Goal: Check status: Check status

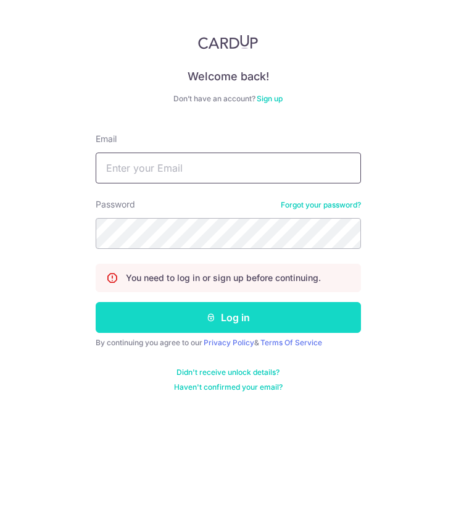
type input "[EMAIL_ADDRESS][DOMAIN_NAME]"
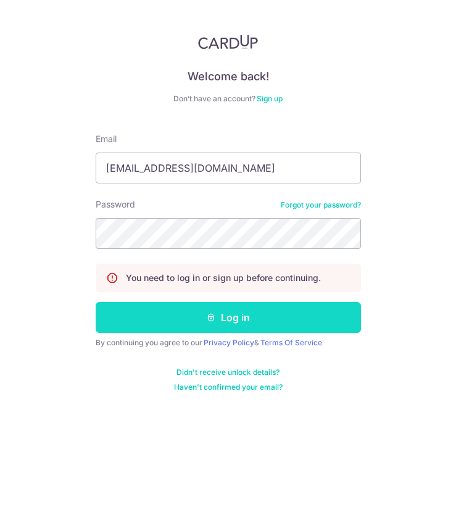
click at [233, 320] on button "Log in" at bounding box center [228, 317] width 265 height 31
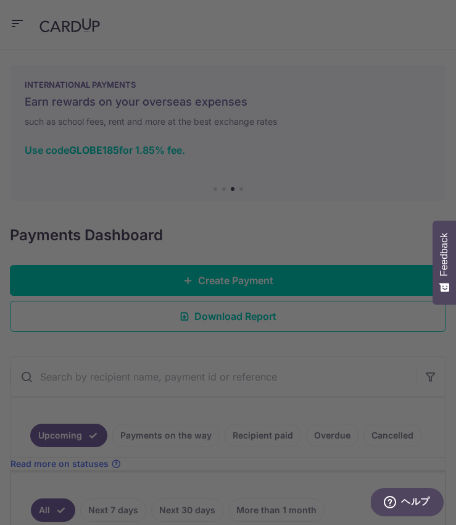
drag, startPoint x: 272, startPoint y: 479, endPoint x: 272, endPoint y: 472, distance: 7.4
click at [273, 478] on div at bounding box center [230, 265] width 460 height 530
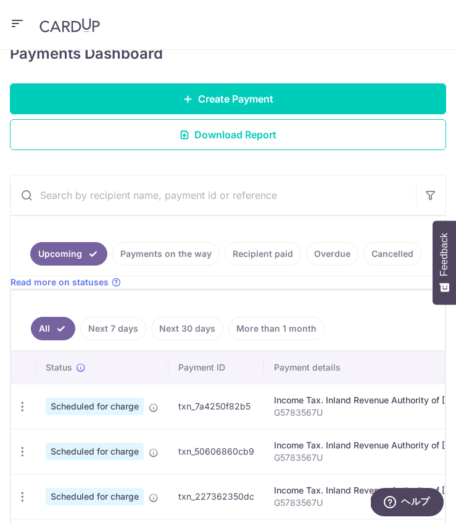
scroll to position [191, 0]
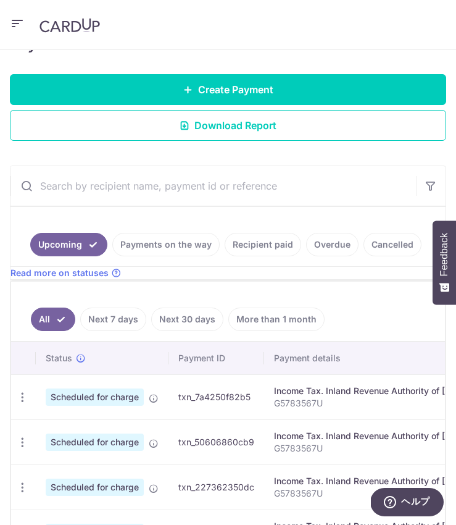
click at [110, 416] on td "Scheduled for charge" at bounding box center [102, 396] width 133 height 45
click at [273, 248] on link "Recipient paid" at bounding box center [263, 244] width 77 height 23
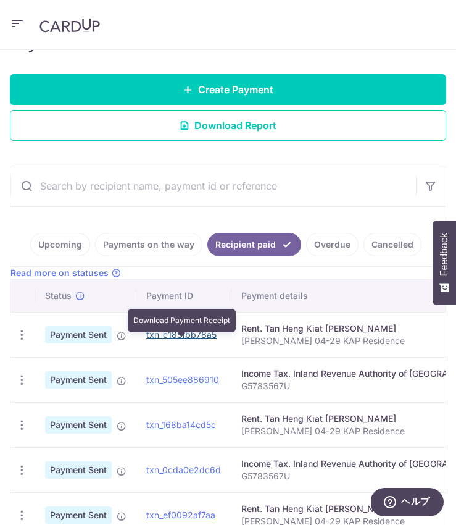
click at [175, 339] on link "txn_c185fbb78a5" at bounding box center [181, 334] width 70 height 10
